Goal: Browse casually

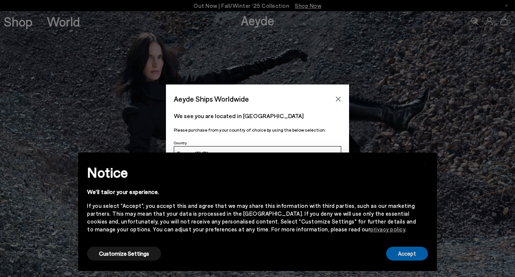
click at [402, 252] on button "Accept" at bounding box center [407, 254] width 42 height 14
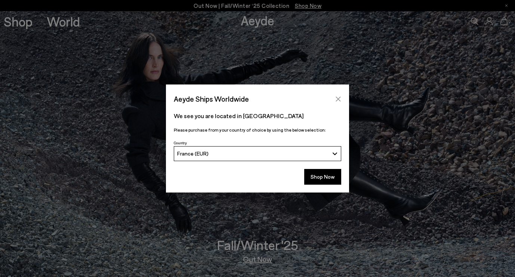
click at [339, 96] on icon "Close" at bounding box center [339, 99] width 6 height 6
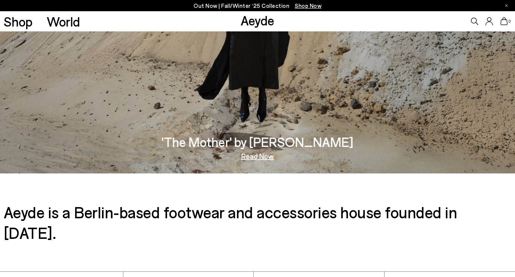
scroll to position [1147, 0]
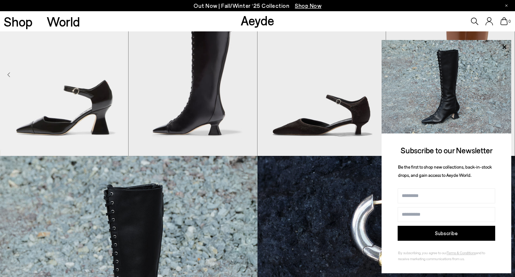
scroll to position [229, 0]
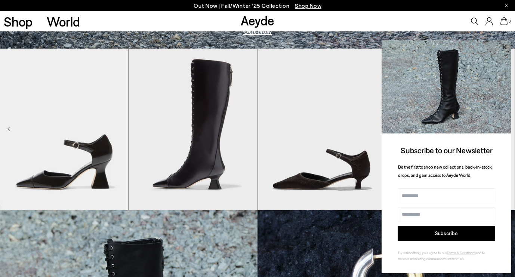
click at [502, 45] on icon at bounding box center [505, 47] width 10 height 10
